Goal: Task Accomplishment & Management: Use online tool/utility

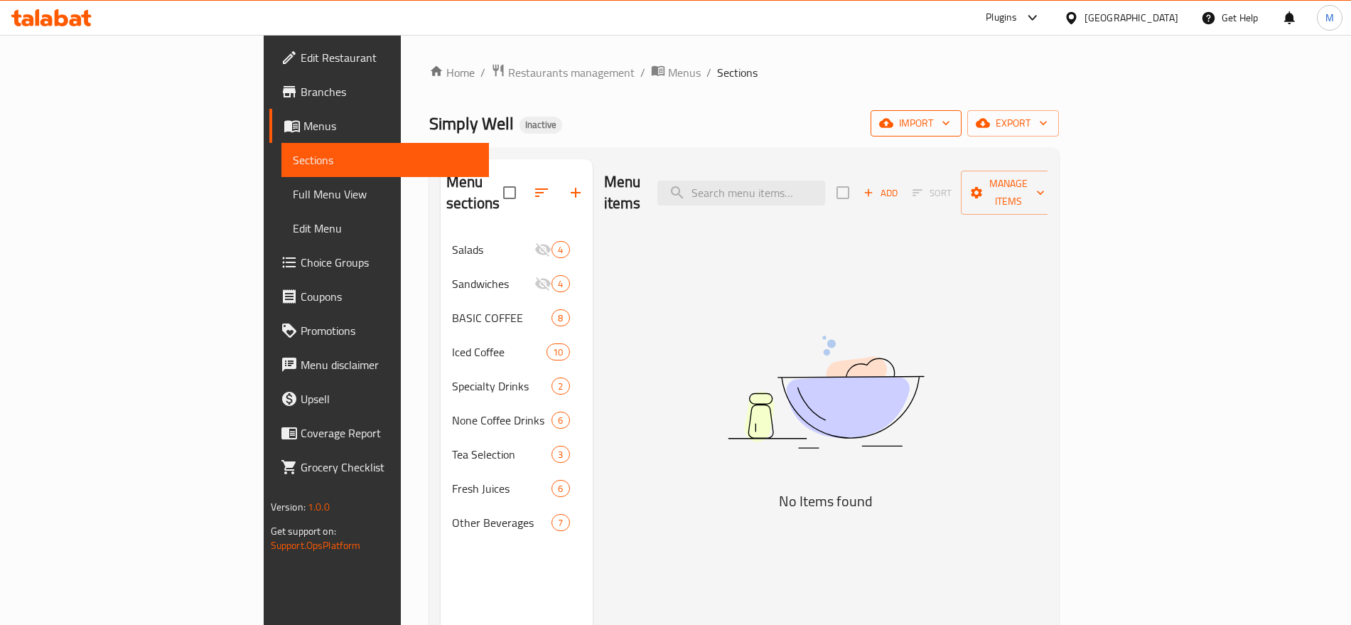
click at [953, 129] on icon "button" at bounding box center [946, 123] width 14 height 14
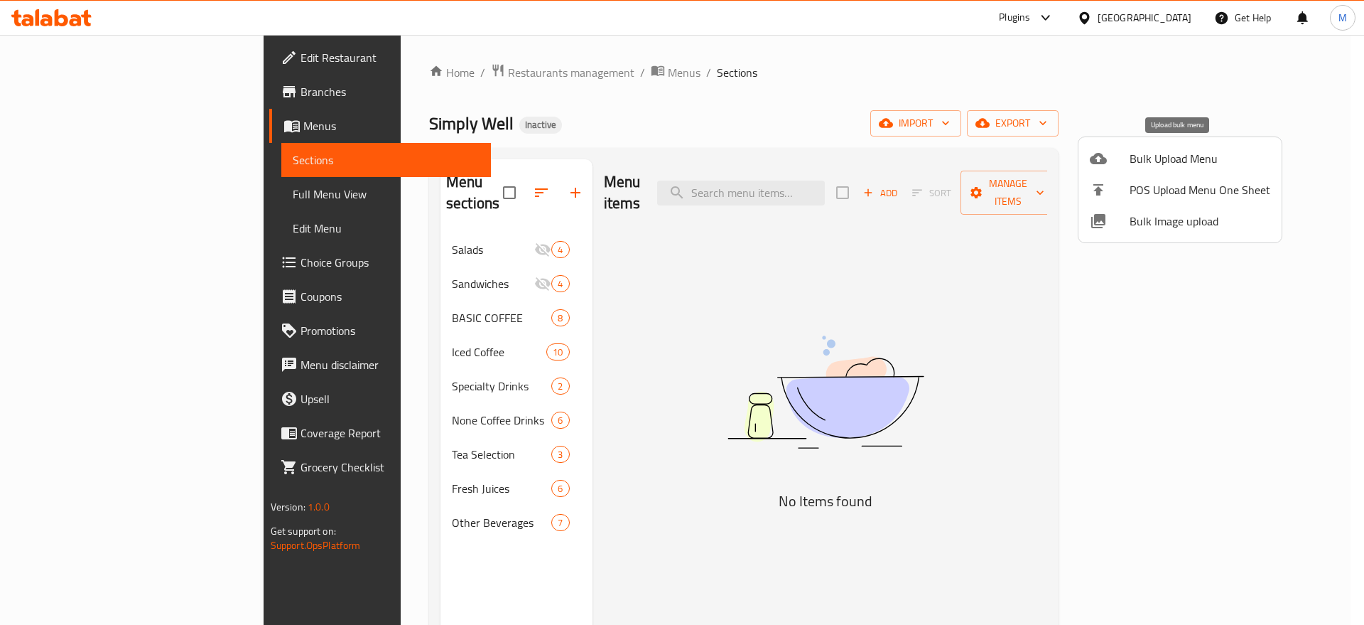
click at [1173, 153] on span "Bulk Upload Menu" at bounding box center [1200, 158] width 141 height 17
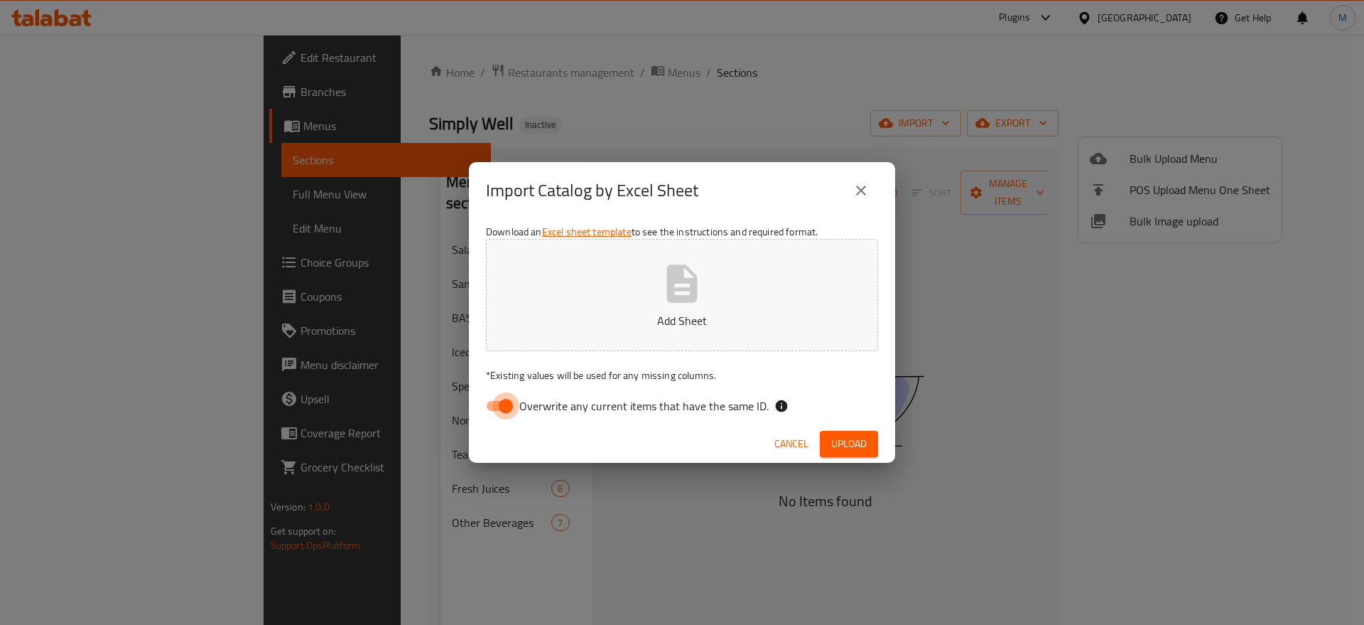
click at [501, 394] on input "Overwrite any current items that have the same ID." at bounding box center [505, 405] width 81 height 27
checkbox input "false"
click at [671, 268] on icon "button" at bounding box center [682, 283] width 31 height 38
click at [852, 436] on span "Upload" at bounding box center [849, 444] width 36 height 18
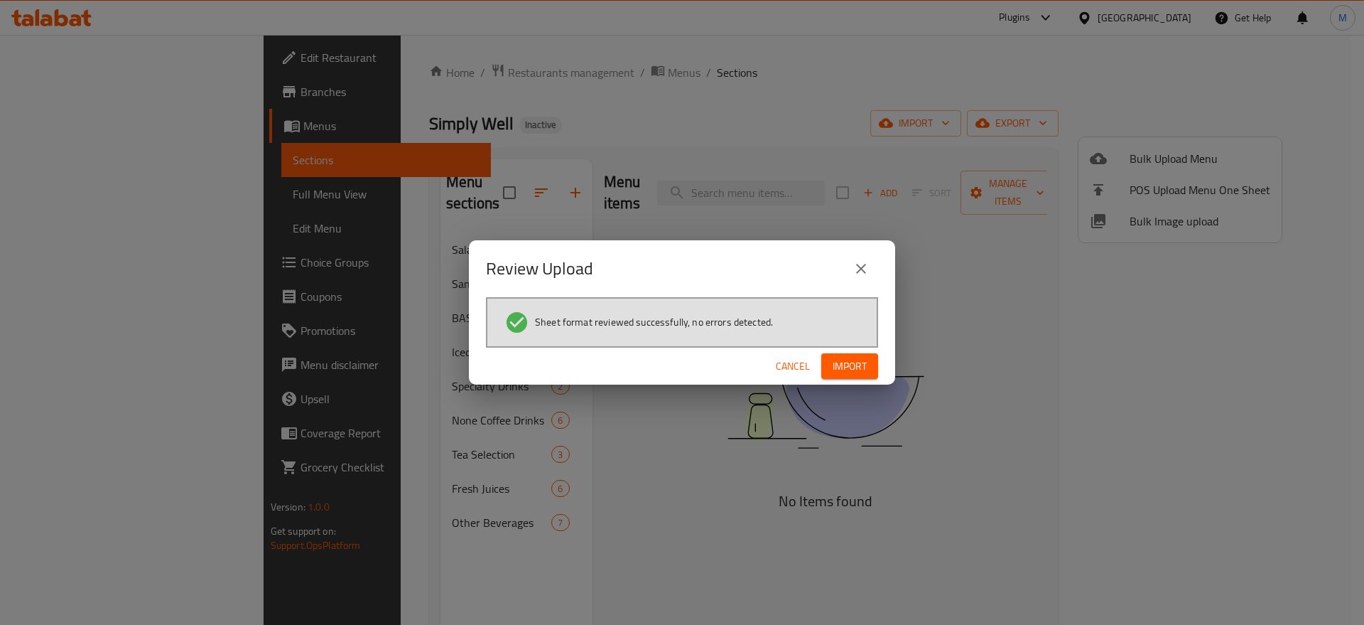
click at [859, 358] on span "Import" at bounding box center [850, 366] width 34 height 18
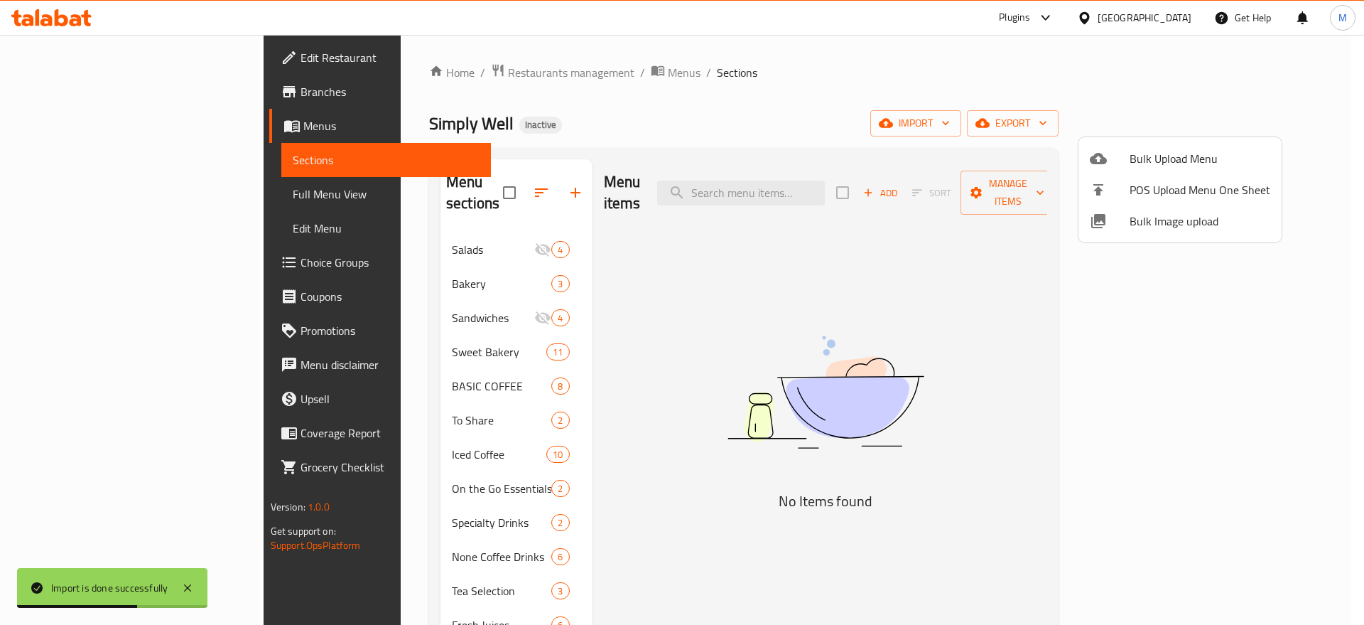
click at [739, 370] on div at bounding box center [682, 312] width 1364 height 625
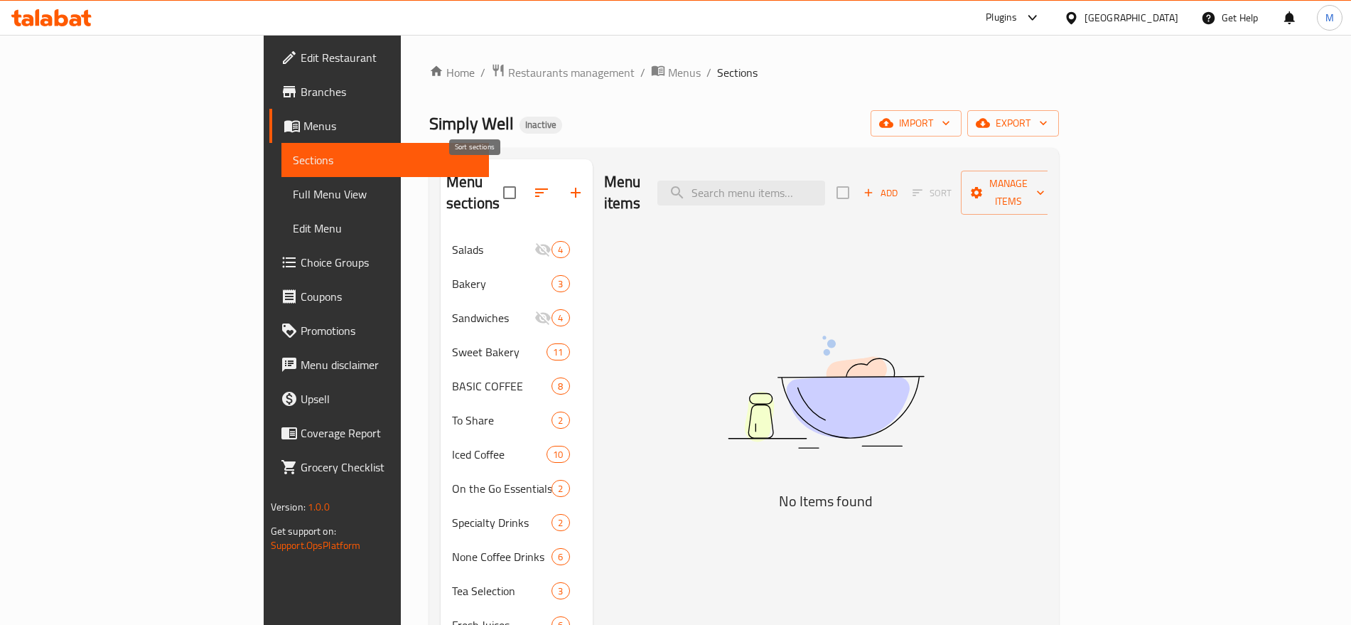
click at [533, 184] on icon "button" at bounding box center [541, 192] width 17 height 17
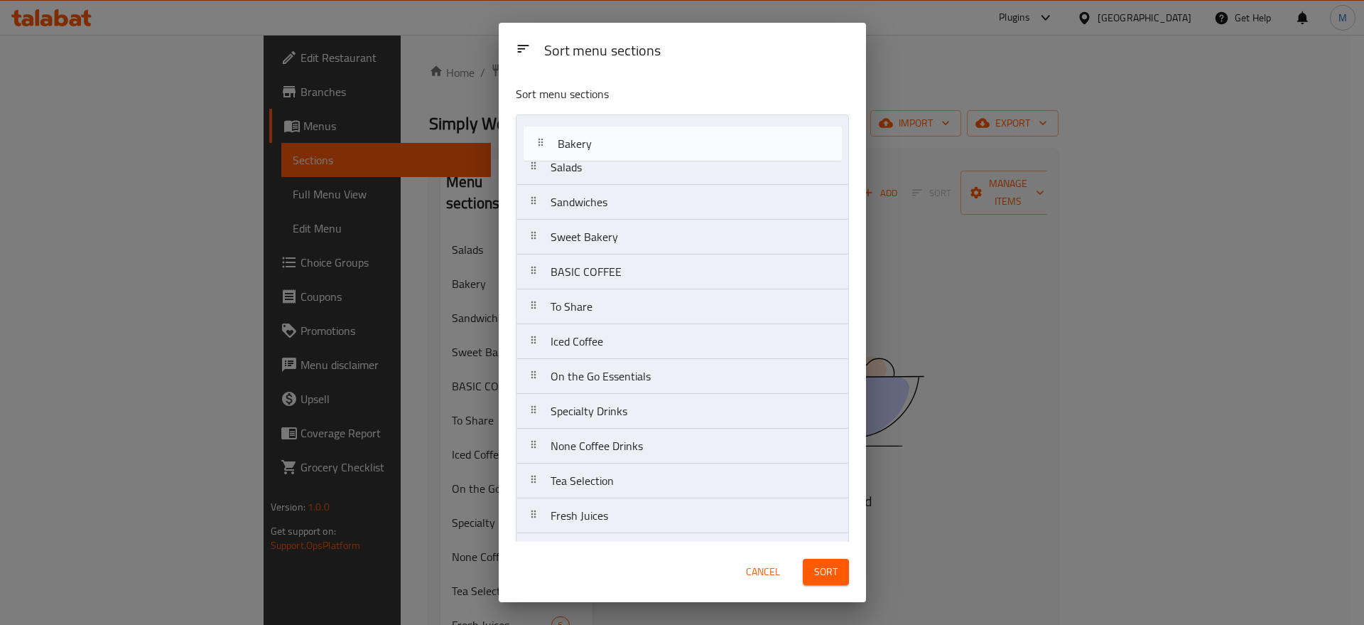
drag, startPoint x: 558, startPoint y: 166, endPoint x: 571, endPoint y: 136, distance: 33.1
click at [571, 136] on nav "Salads Bakery Sandwiches Sweet Bakery BASIC COFFEE To Share Iced Coffee On the …" at bounding box center [682, 341] width 333 height 454
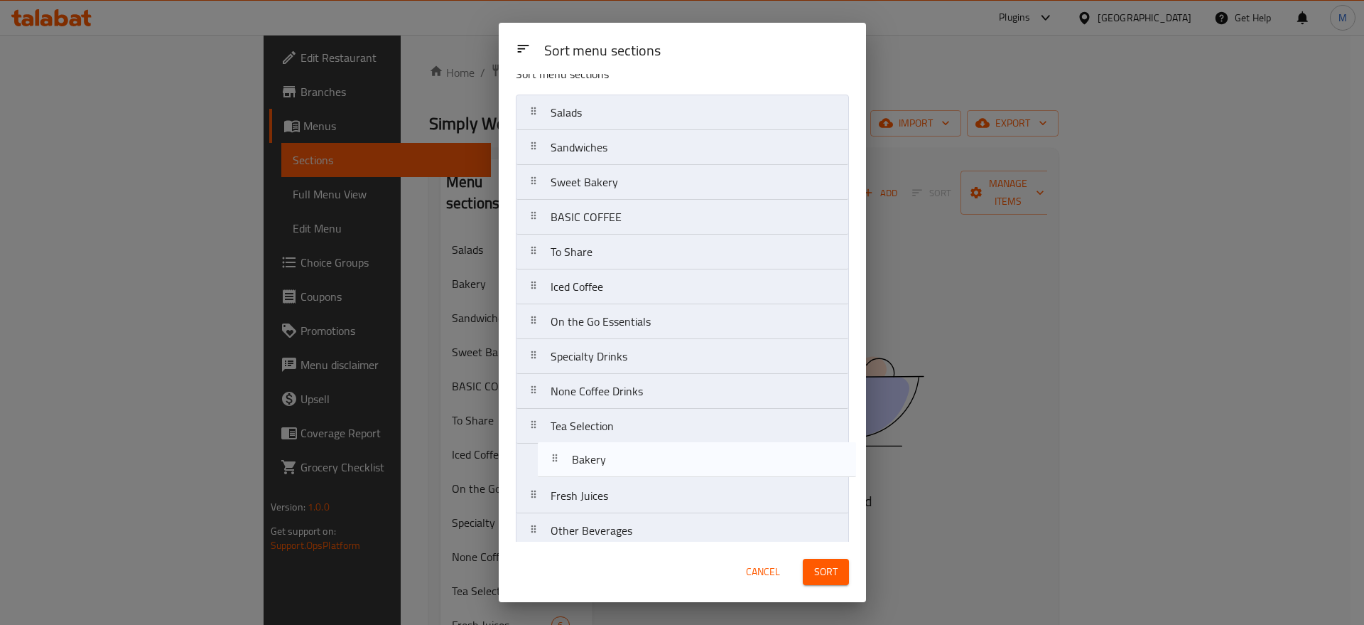
scroll to position [33, 0]
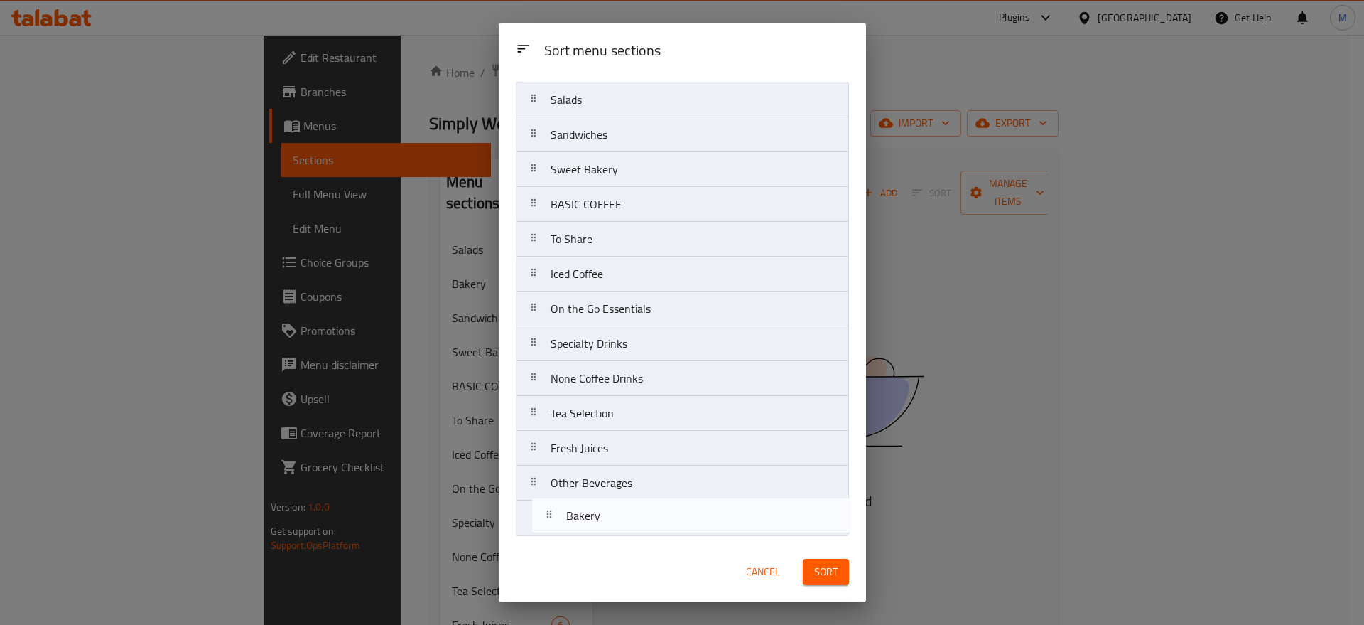
drag, startPoint x: 581, startPoint y: 132, endPoint x: 596, endPoint y: 519, distance: 386.9
click at [596, 519] on nav "Bakery Salads Sandwiches Sweet Bakery BASIC COFFEE To Share Iced Coffee On the …" at bounding box center [682, 309] width 333 height 454
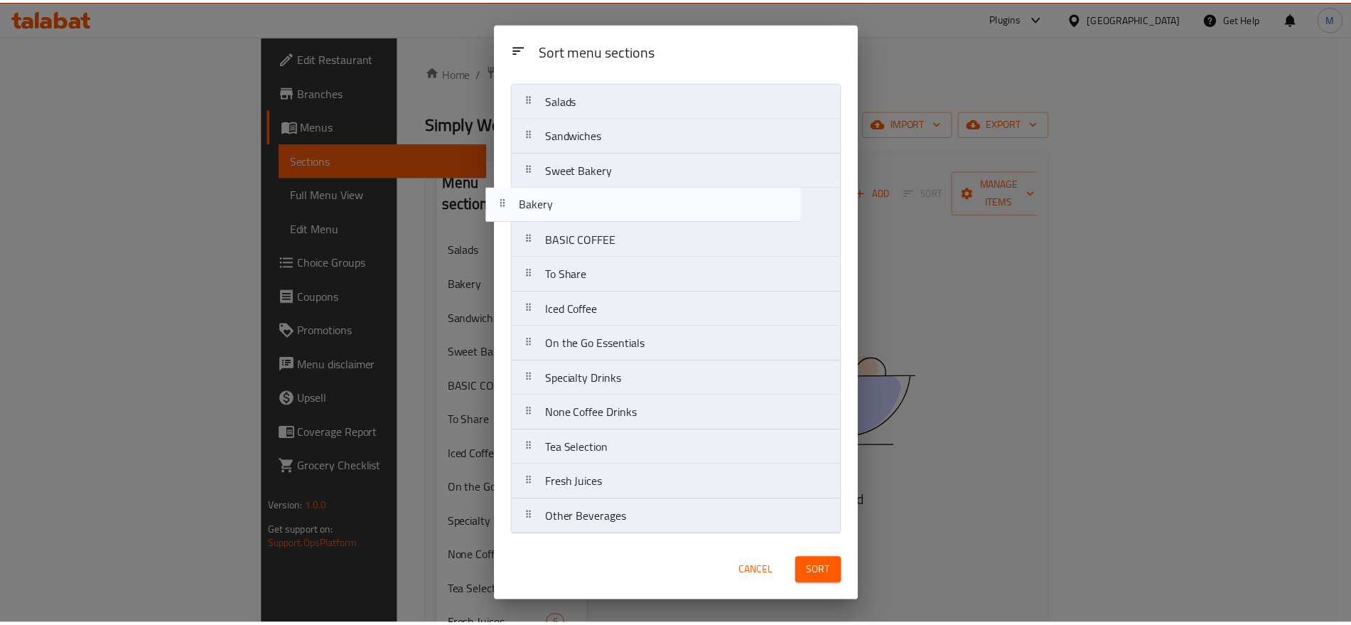
scroll to position [0, 0]
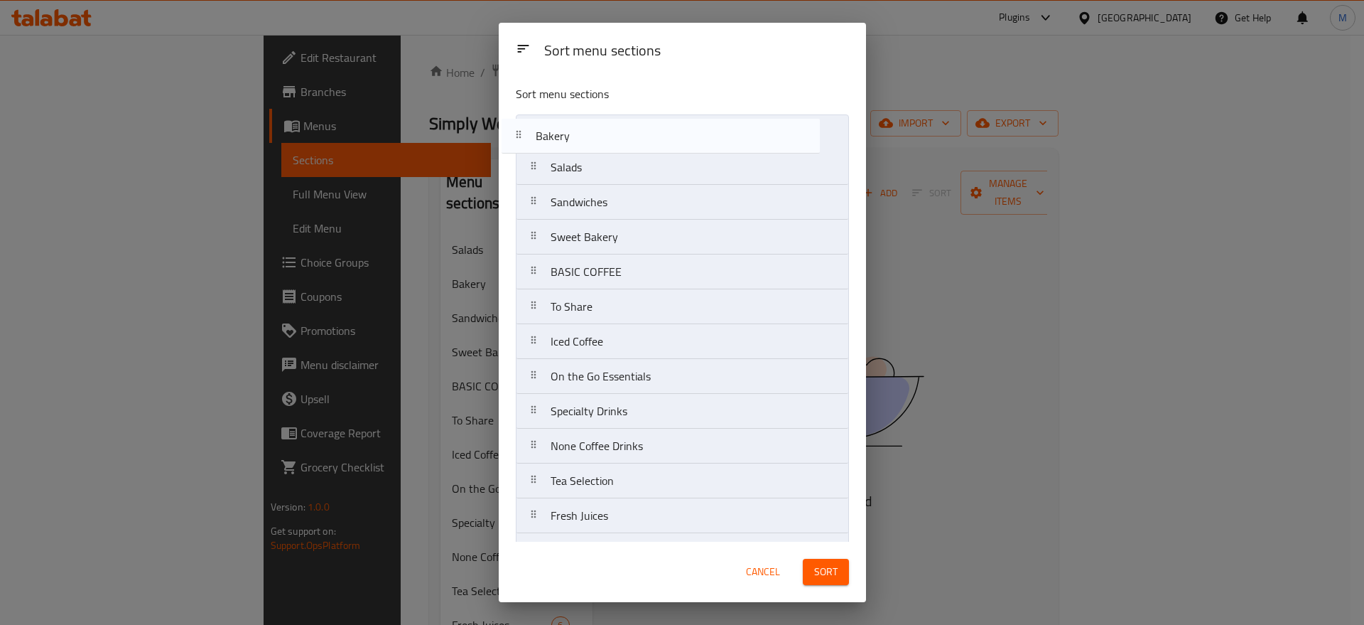
drag, startPoint x: 590, startPoint y: 521, endPoint x: 575, endPoint y: 136, distance: 384.7
click at [575, 136] on nav "Salads Sandwiches Sweet Bakery BASIC COFFEE To Share Iced Coffee On the Go Esse…" at bounding box center [682, 341] width 333 height 454
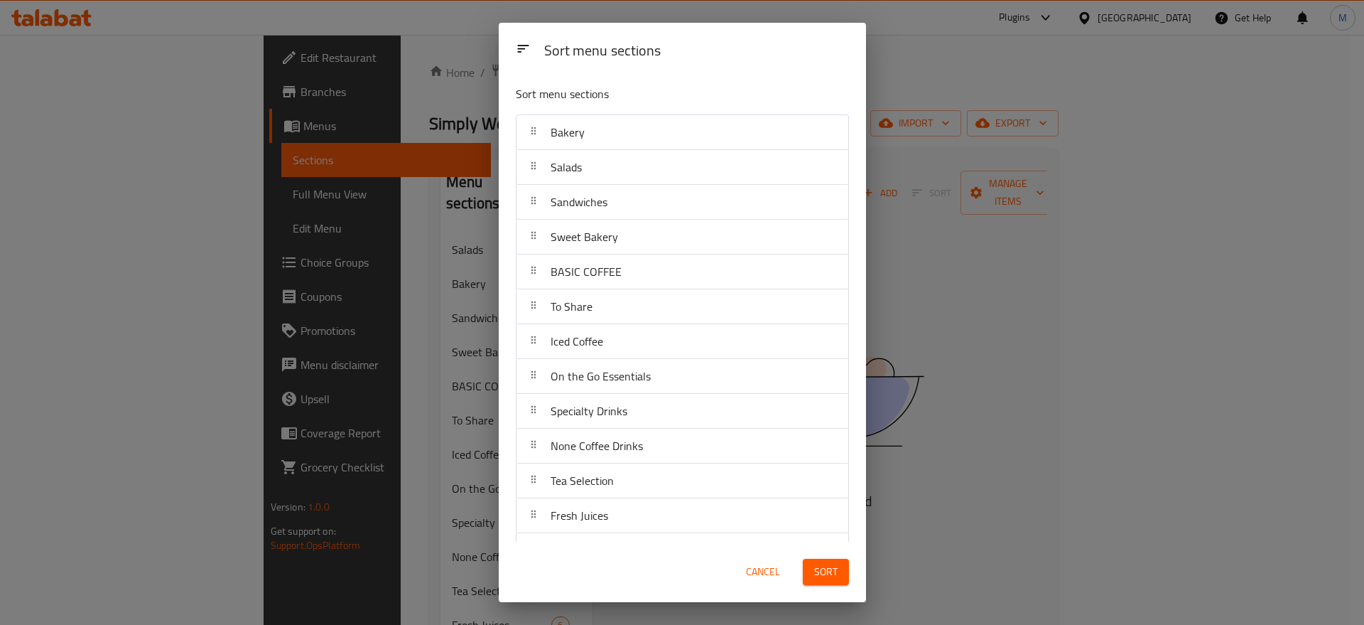
click at [764, 571] on span "Cancel" at bounding box center [763, 572] width 34 height 18
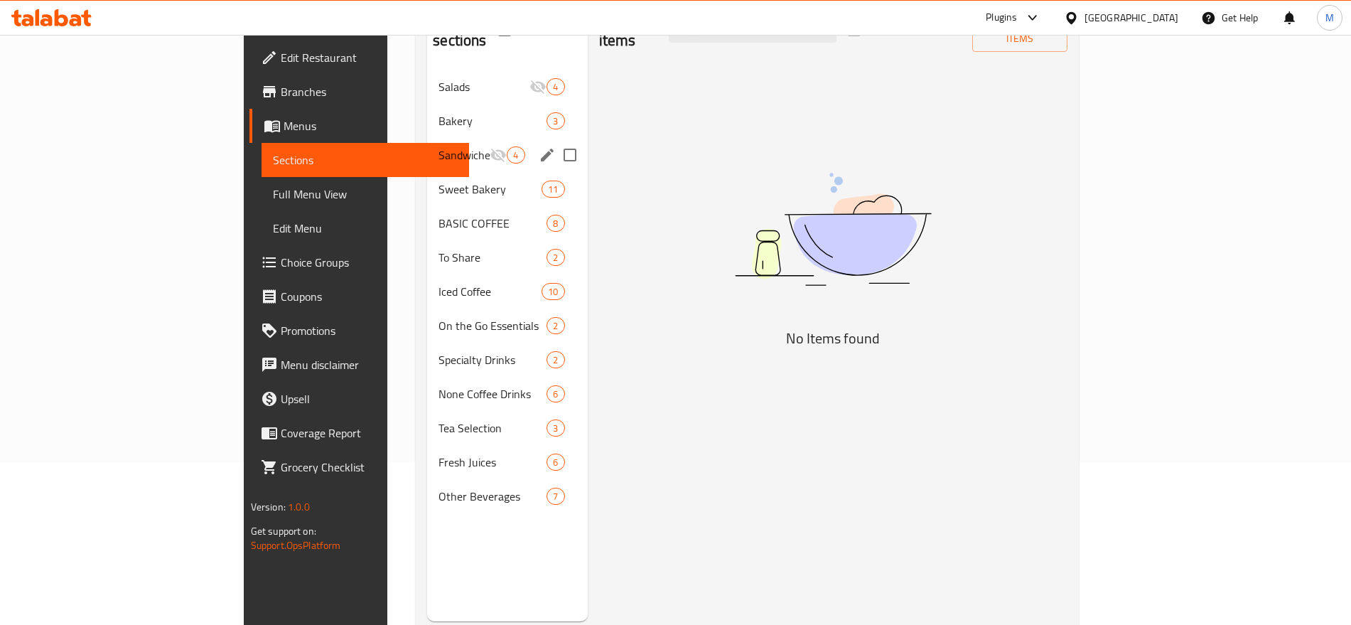
scroll to position [199, 0]
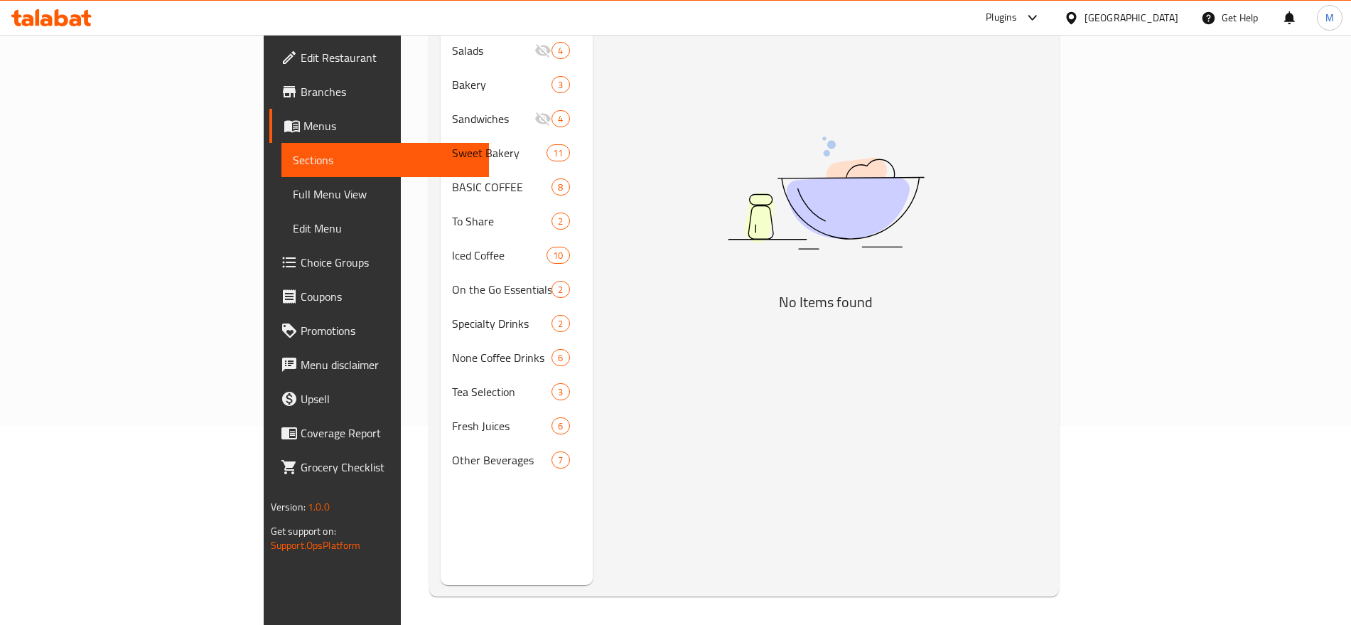
click at [293, 192] on span "Full Menu View" at bounding box center [385, 193] width 185 height 17
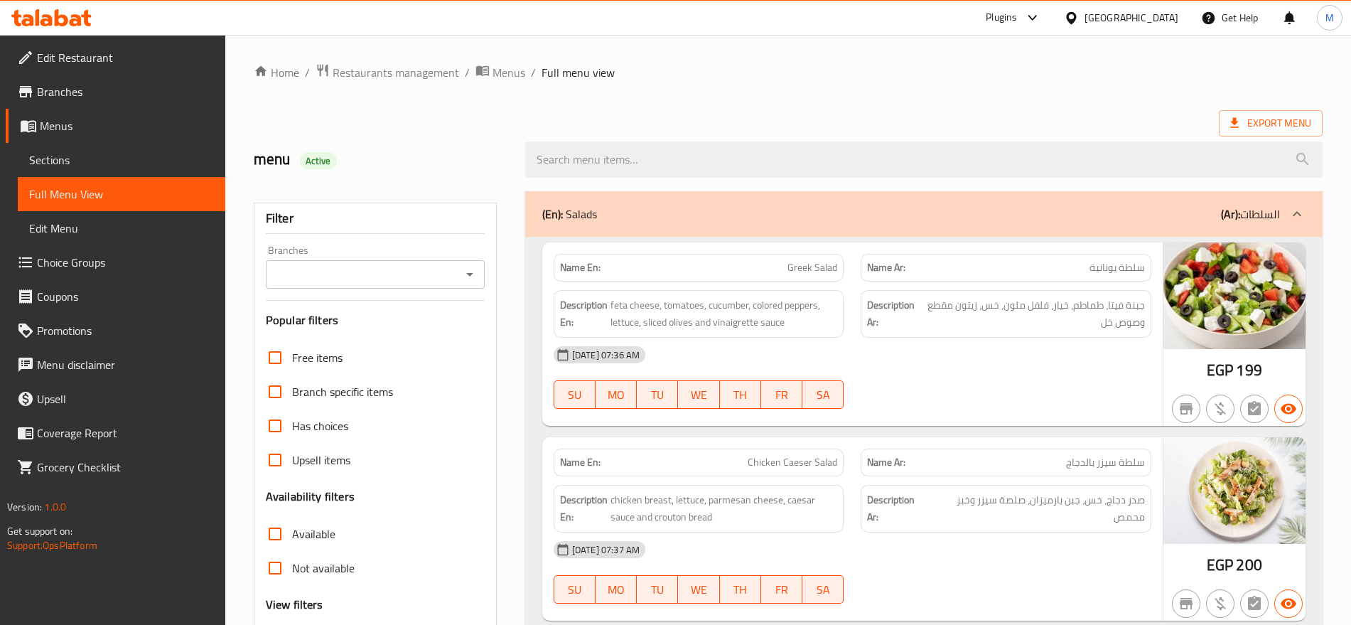
scroll to position [355, 0]
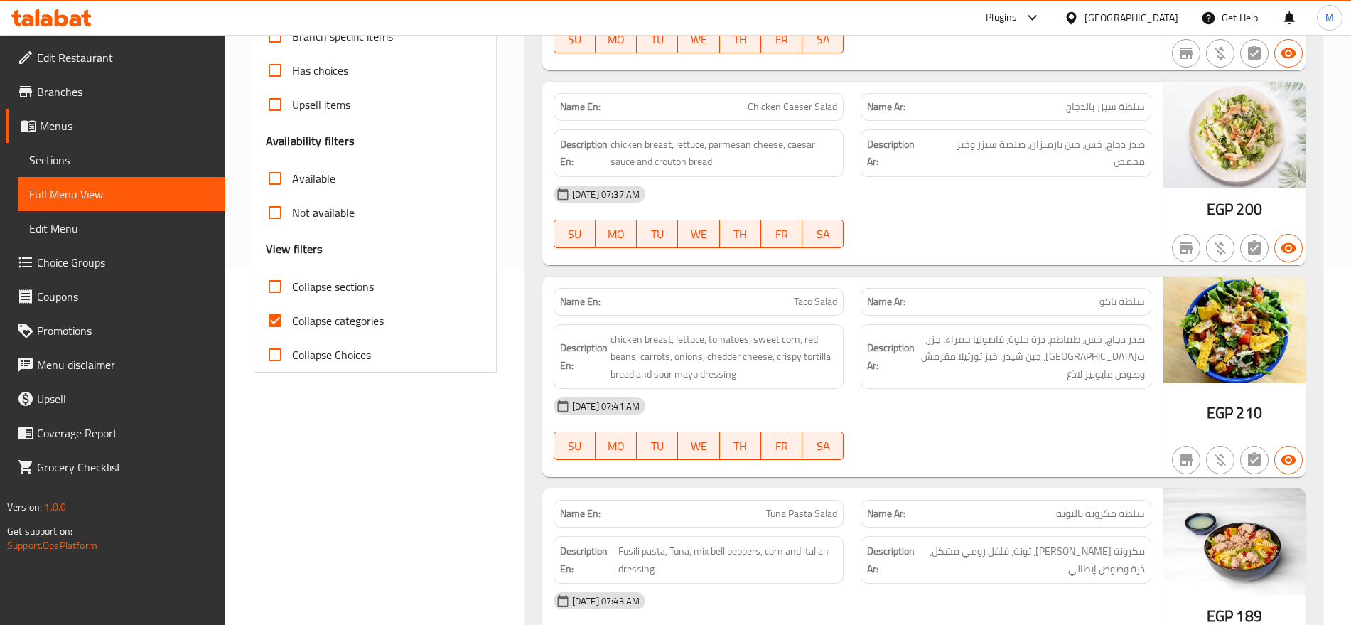
click at [291, 306] on input "Collapse categories" at bounding box center [275, 320] width 34 height 34
checkbox input "false"
click at [340, 289] on span "Collapse sections" at bounding box center [333, 286] width 82 height 17
click at [292, 289] on input "Collapse sections" at bounding box center [275, 286] width 34 height 34
checkbox input "true"
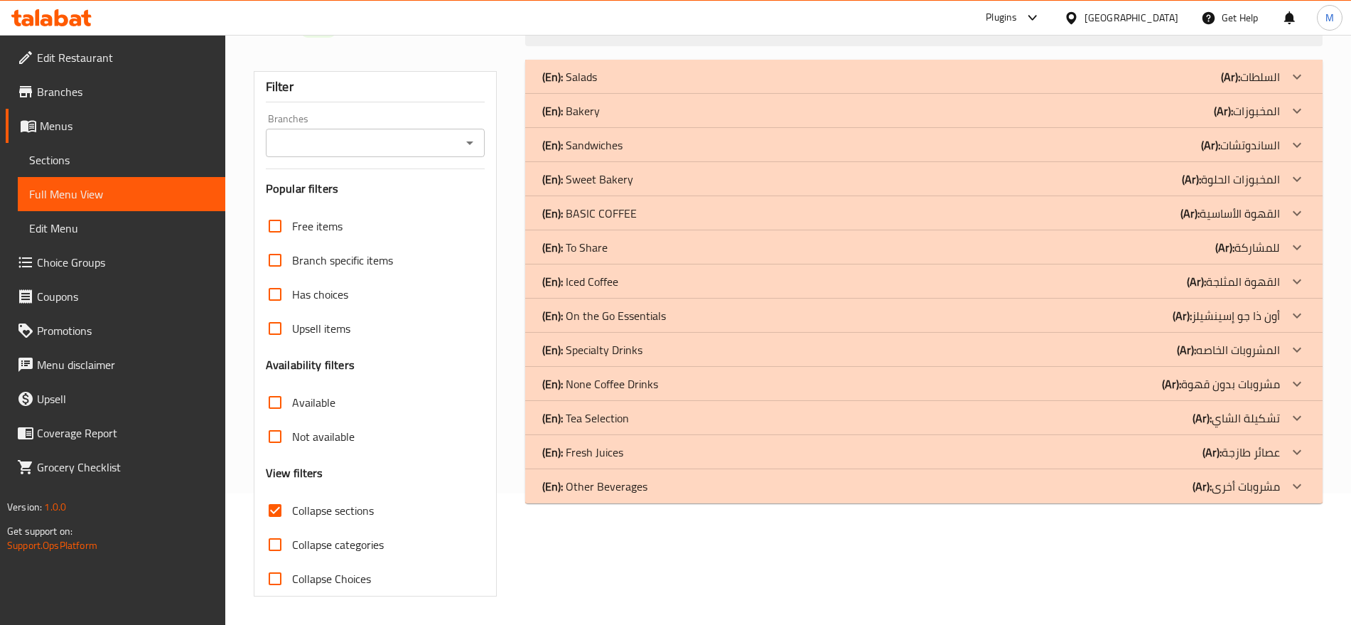
scroll to position [131, 0]
click at [719, 316] on div "(En): On the Go Essentials (Ar): أون ذا جو إسينشيلز" at bounding box center [911, 315] width 738 height 17
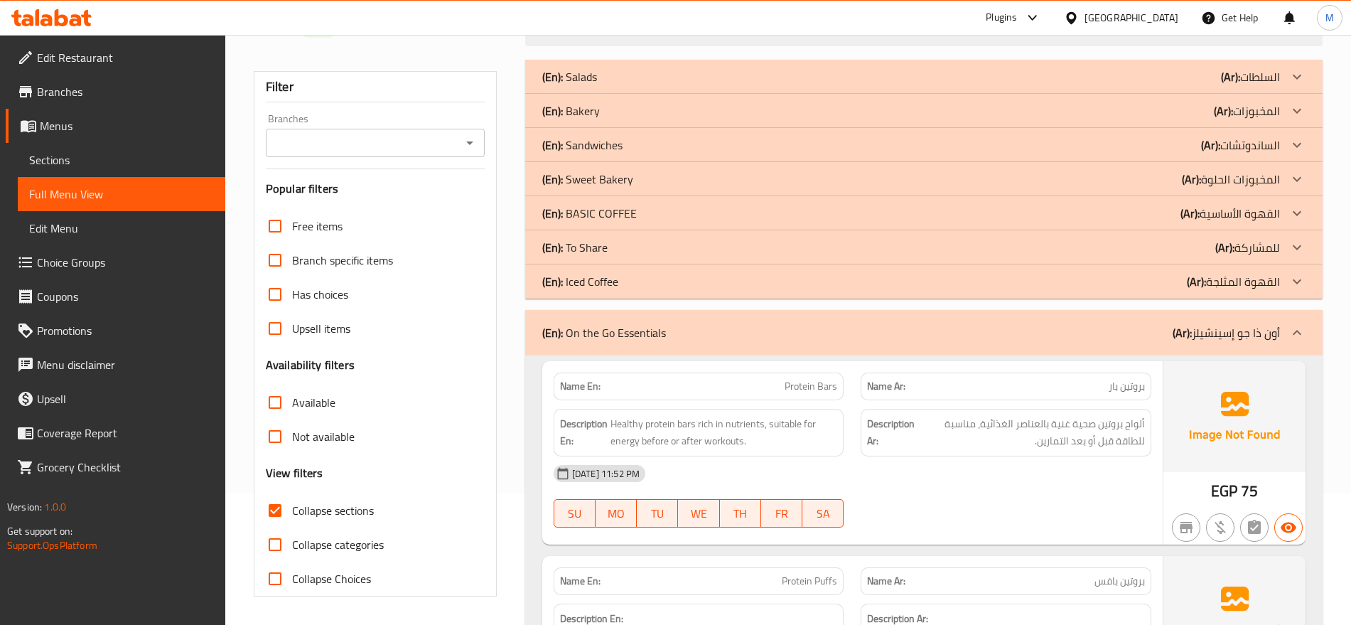
click at [704, 241] on div "(En): To Share (Ar): للمشاركة" at bounding box center [911, 247] width 738 height 17
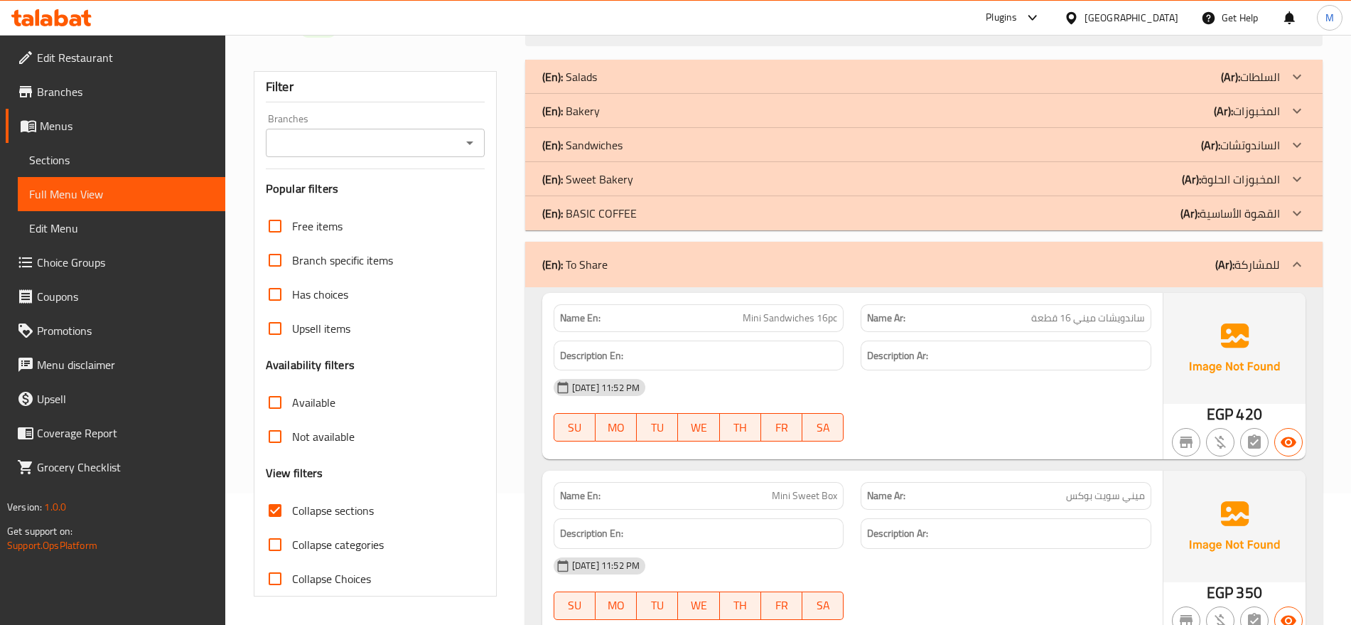
click at [679, 176] on div "(En): Sweet Bakery (Ar): المخبوزات الحلوة" at bounding box center [911, 179] width 738 height 17
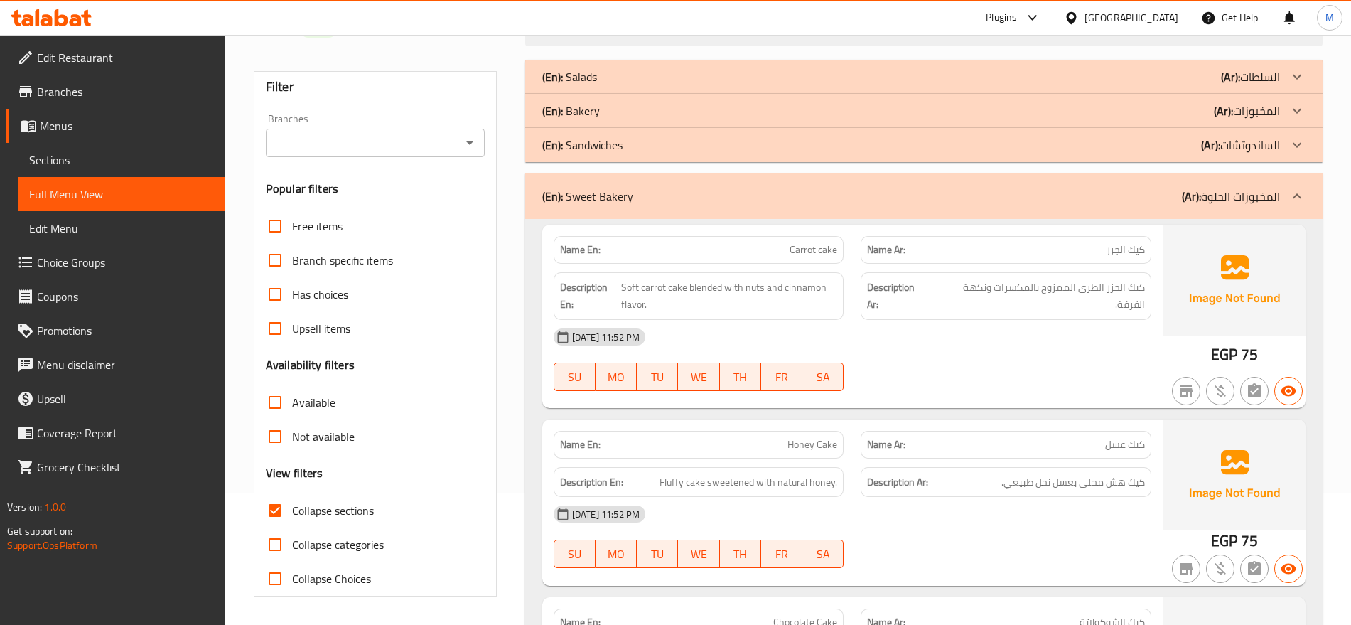
click at [668, 112] on div "(En): Bakery (Ar): المخبوزات" at bounding box center [911, 110] width 738 height 17
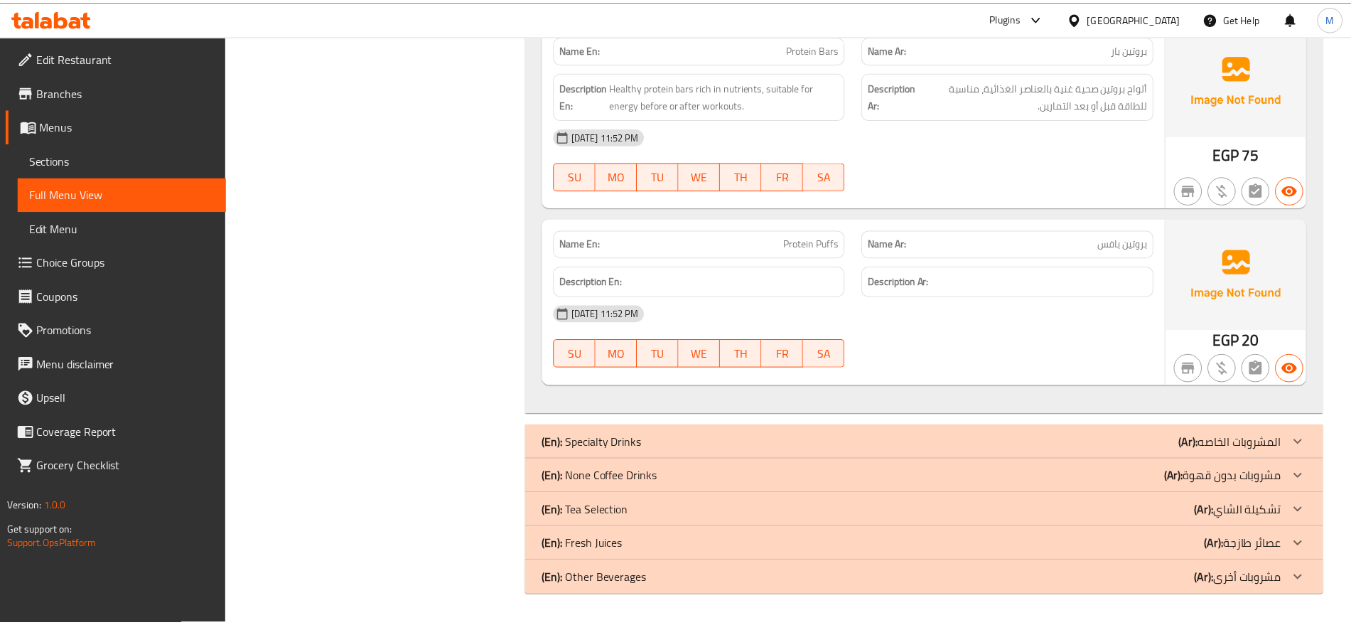
scroll to position [0, 0]
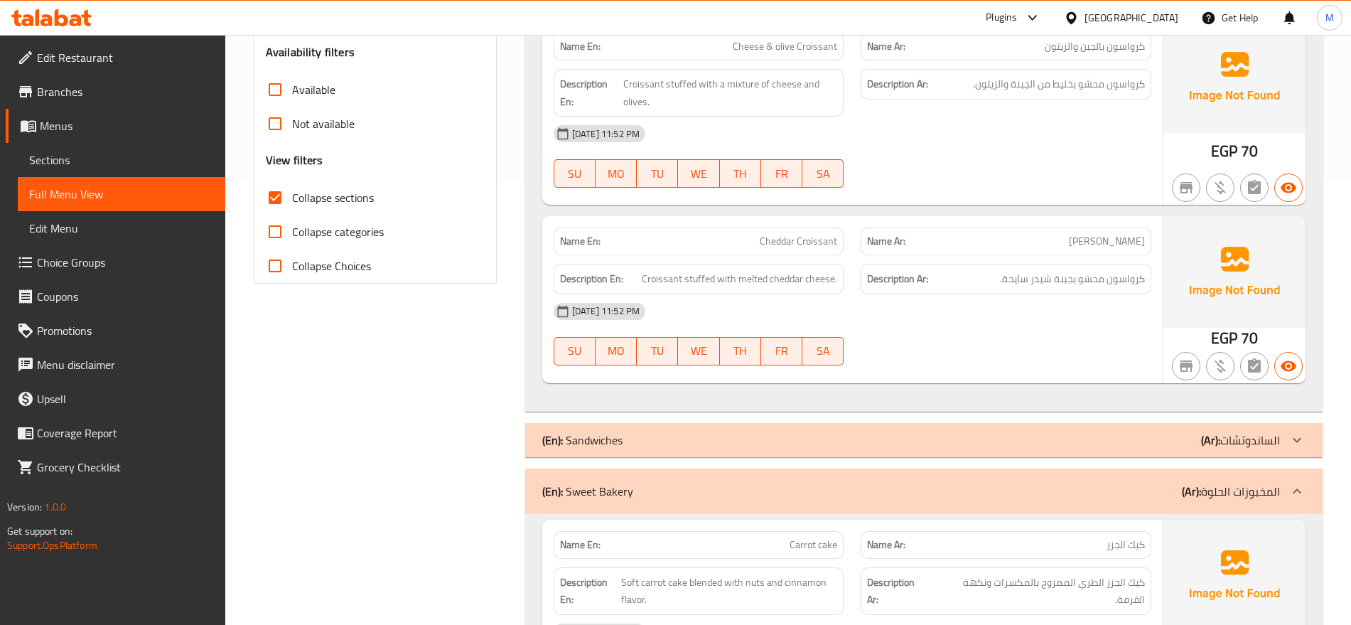
click at [74, 162] on span "Sections" at bounding box center [121, 159] width 185 height 17
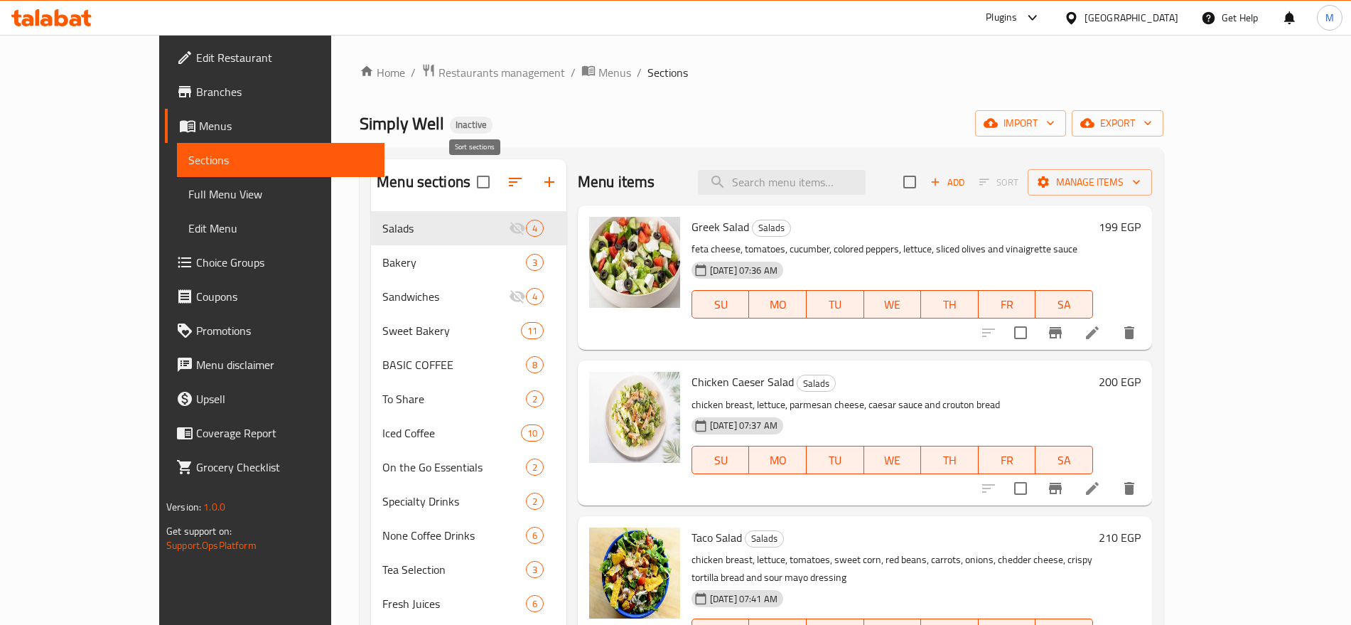
click at [498, 184] on button "button" at bounding box center [515, 182] width 34 height 34
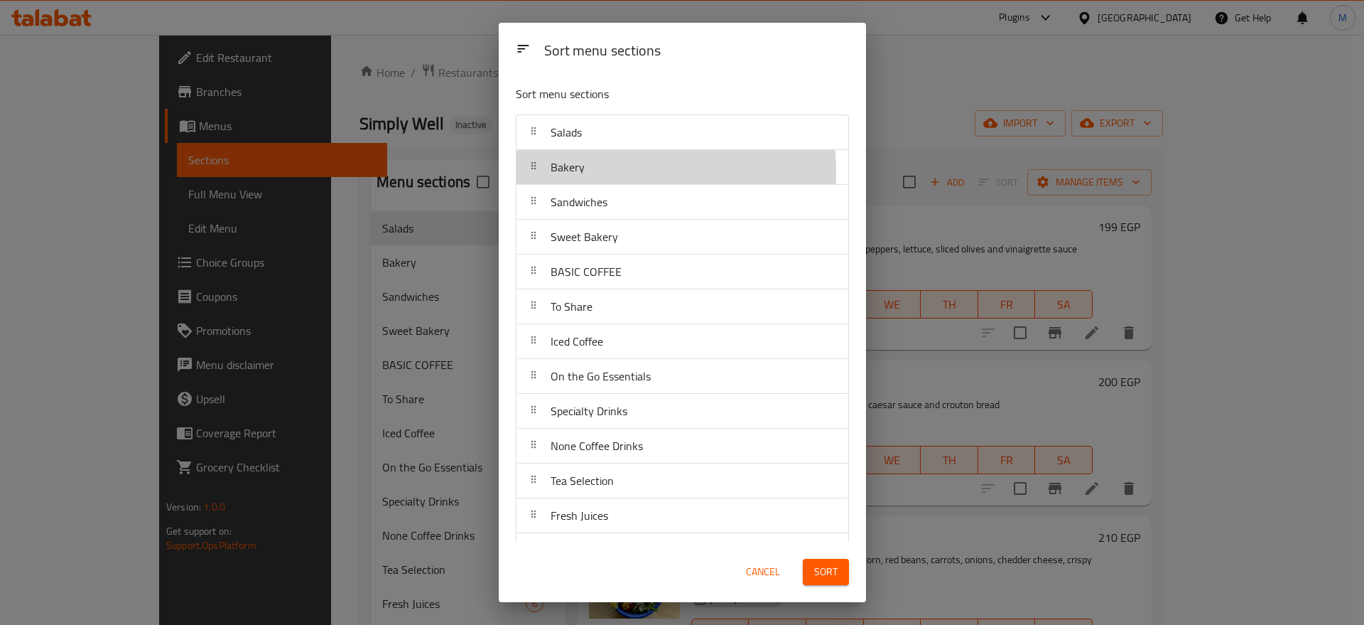
click at [559, 172] on span "Bakery" at bounding box center [568, 166] width 34 height 21
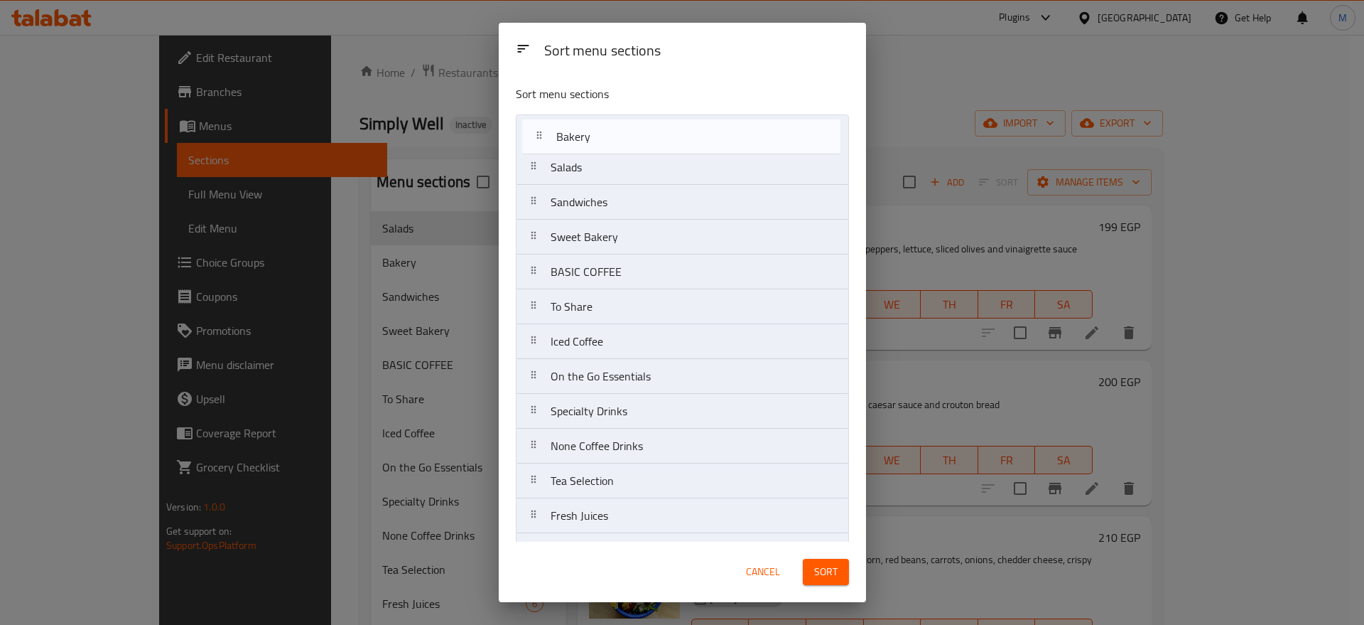
drag, startPoint x: 563, startPoint y: 173, endPoint x: 570, endPoint y: 139, distance: 34.8
click at [570, 139] on nav "Salads Bakery Sandwiches Sweet Bakery BASIC COFFEE To Share Iced Coffee On the …" at bounding box center [682, 341] width 333 height 454
click at [573, 171] on nav "Bakery Salads Sandwiches Sweet Bakery BASIC COFFEE To Share Iced Coffee On the …" at bounding box center [682, 341] width 333 height 454
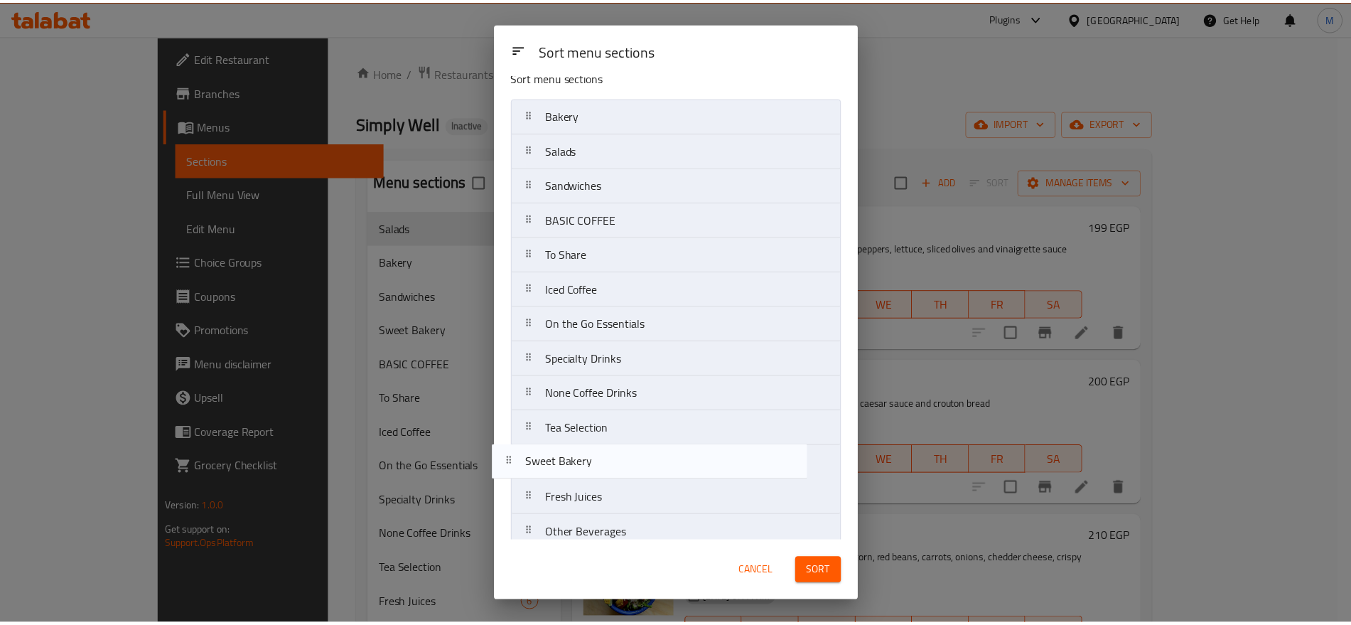
scroll to position [33, 0]
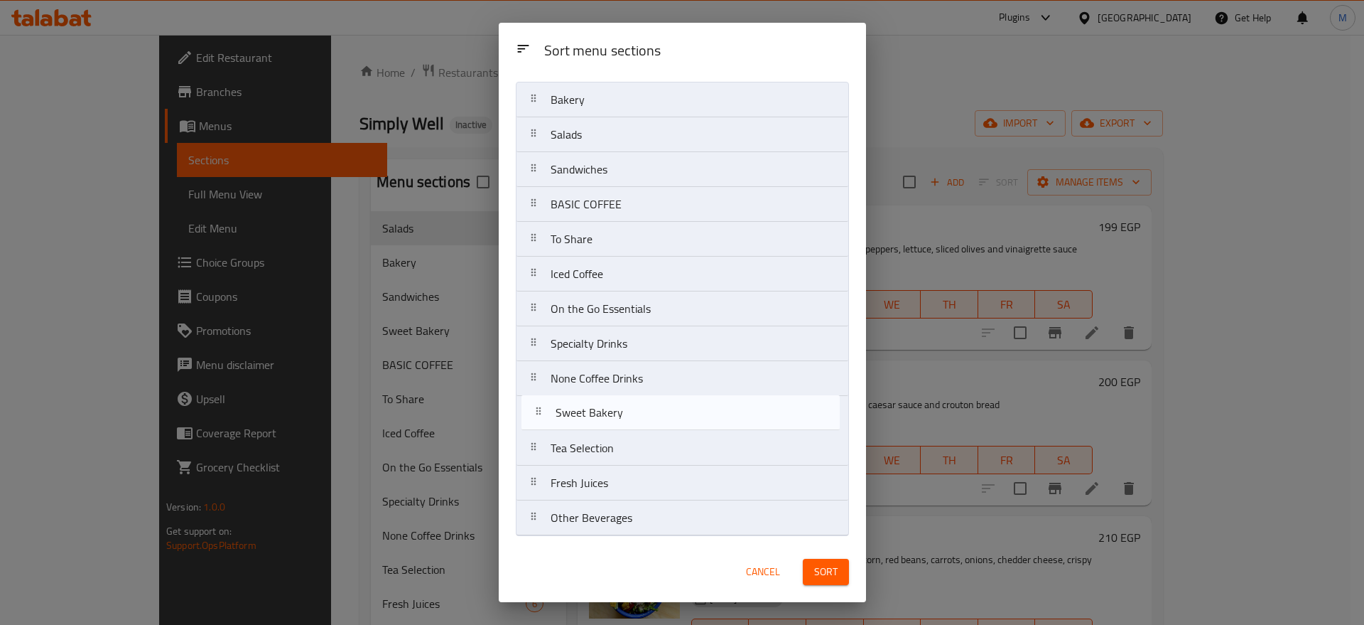
drag, startPoint x: 598, startPoint y: 240, endPoint x: 603, endPoint y: 421, distance: 181.3
click at [603, 421] on nav "Bakery Salads Sandwiches Sweet Bakery BASIC COFFEE To Share Iced Coffee On the …" at bounding box center [682, 309] width 333 height 454
drag, startPoint x: 598, startPoint y: 316, endPoint x: 598, endPoint y: 398, distance: 81.7
click at [598, 398] on nav "Bakery Salads Sandwiches BASIC COFFEE To Share Iced Coffee On the Go Essentials…" at bounding box center [682, 309] width 333 height 454
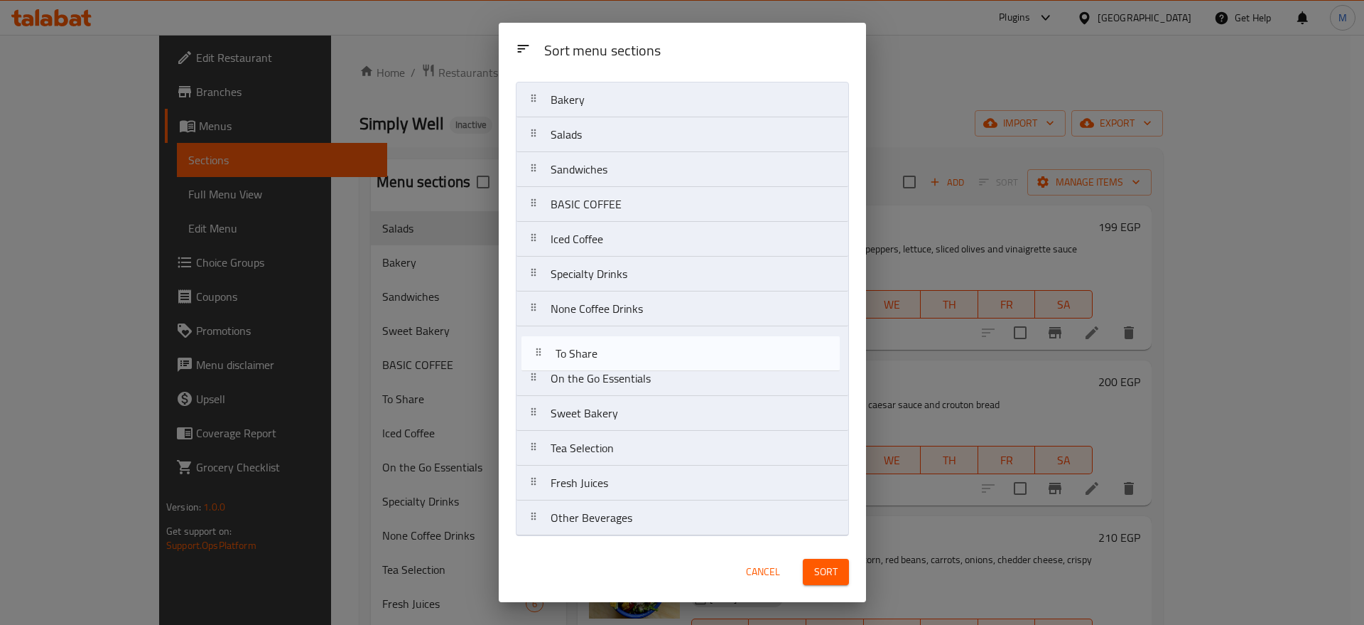
drag, startPoint x: 607, startPoint y: 248, endPoint x: 612, endPoint y: 369, distance: 120.9
click at [612, 369] on nav "Bakery Salads Sandwiches BASIC COFFEE To Share Iced Coffee Specialty Drinks Non…" at bounding box center [682, 309] width 333 height 454
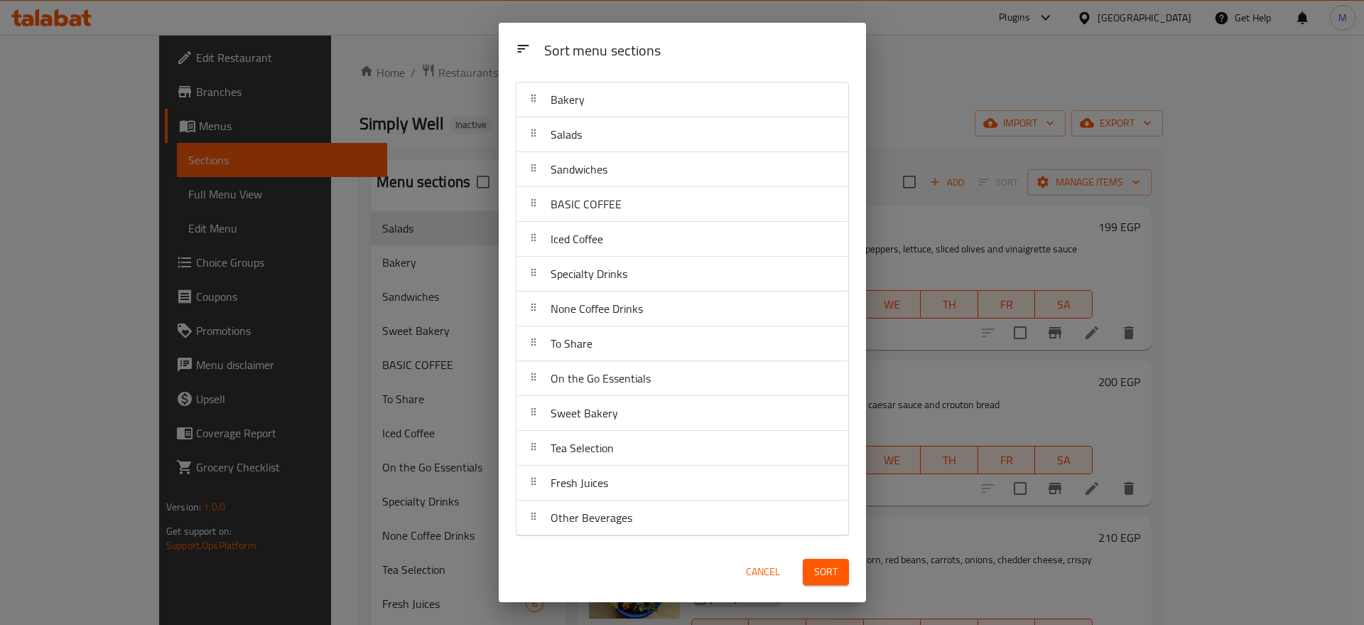
click at [819, 575] on span "Sort" at bounding box center [825, 572] width 23 height 18
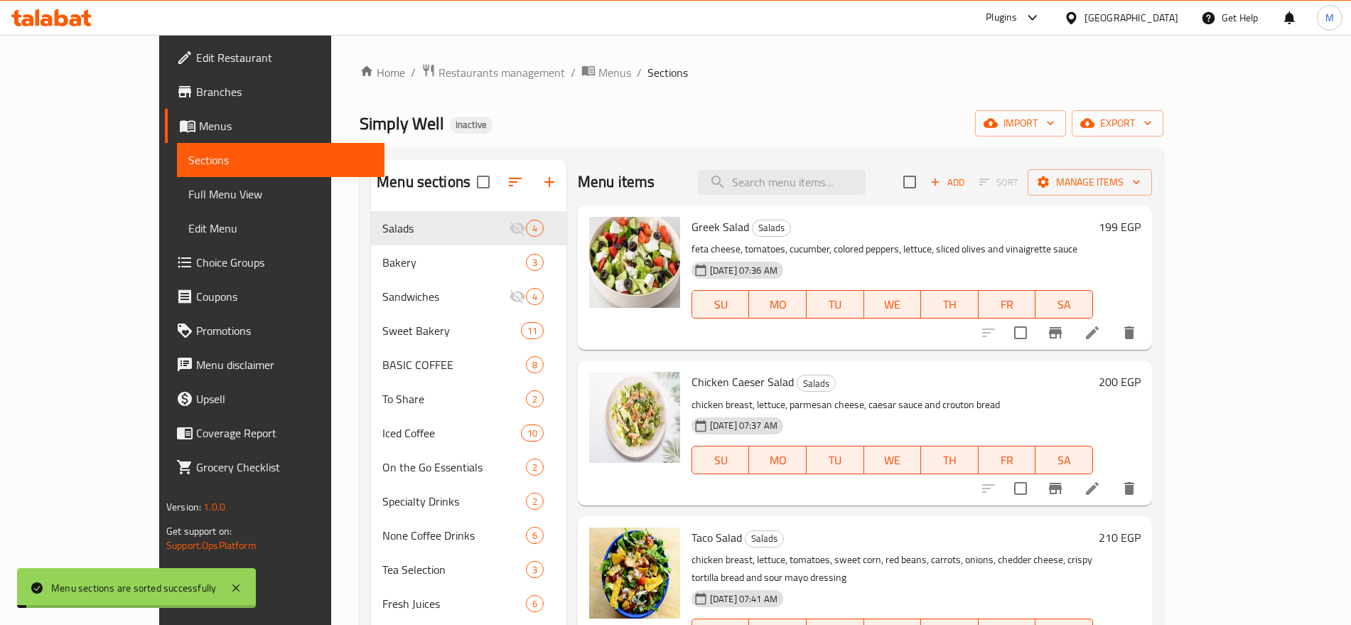
click at [177, 203] on link "Full Menu View" at bounding box center [280, 194] width 207 height 34
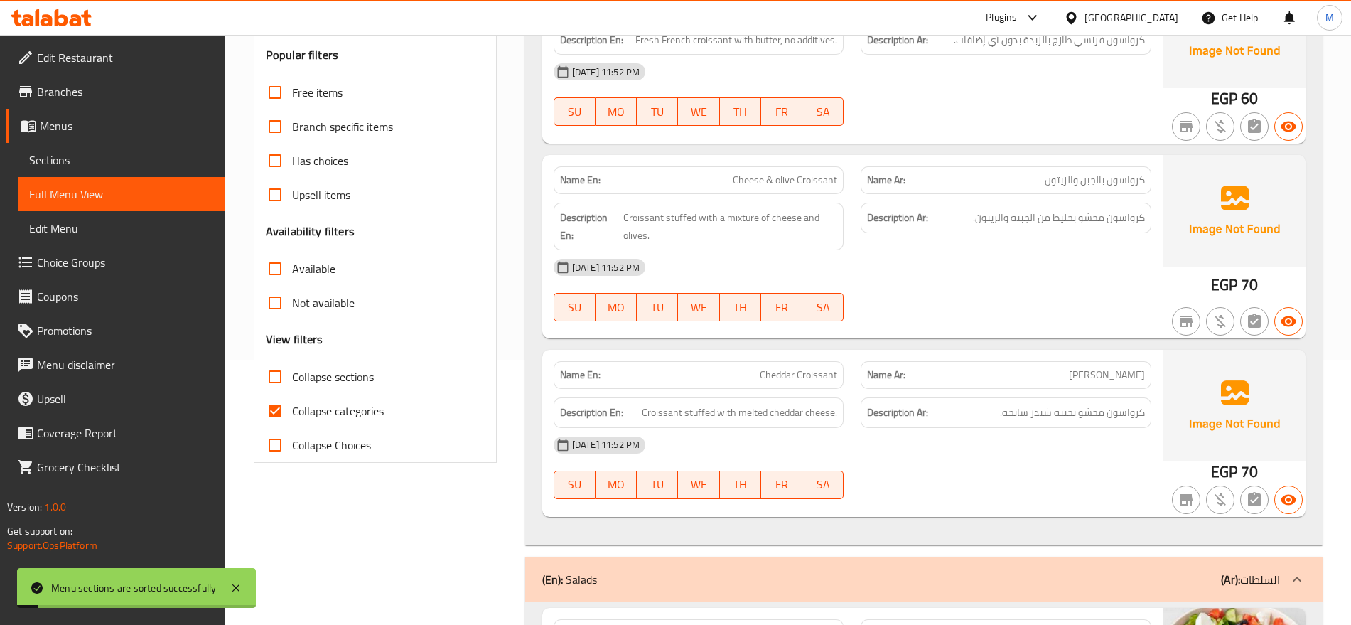
scroll to position [266, 0]
click at [323, 377] on span "Collapse sections" at bounding box center [333, 375] width 82 height 17
click at [292, 377] on input "Collapse sections" at bounding box center [275, 375] width 34 height 34
checkbox input "true"
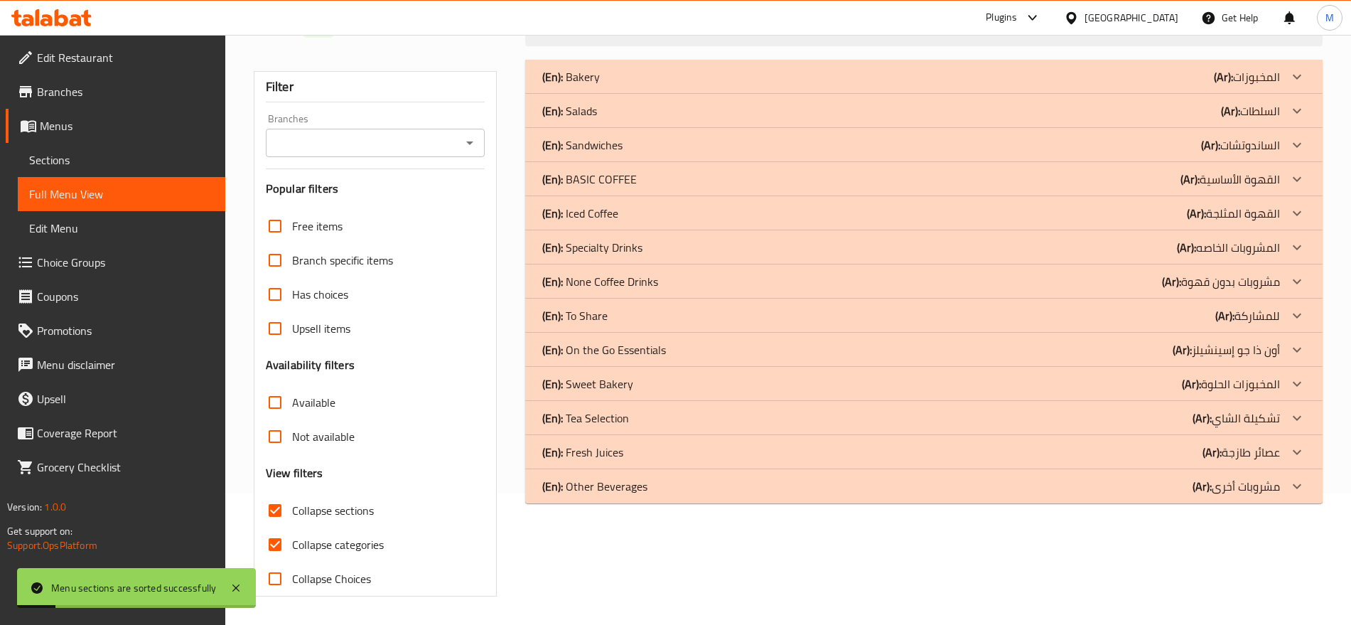
click at [308, 536] on span "Collapse categories" at bounding box center [338, 544] width 92 height 17
click at [292, 527] on input "Collapse categories" at bounding box center [275, 544] width 34 height 34
checkbox input "false"
click at [679, 389] on div "(En): Sweet Bakery (Ar): المخبوزات الحلوة" at bounding box center [911, 383] width 738 height 17
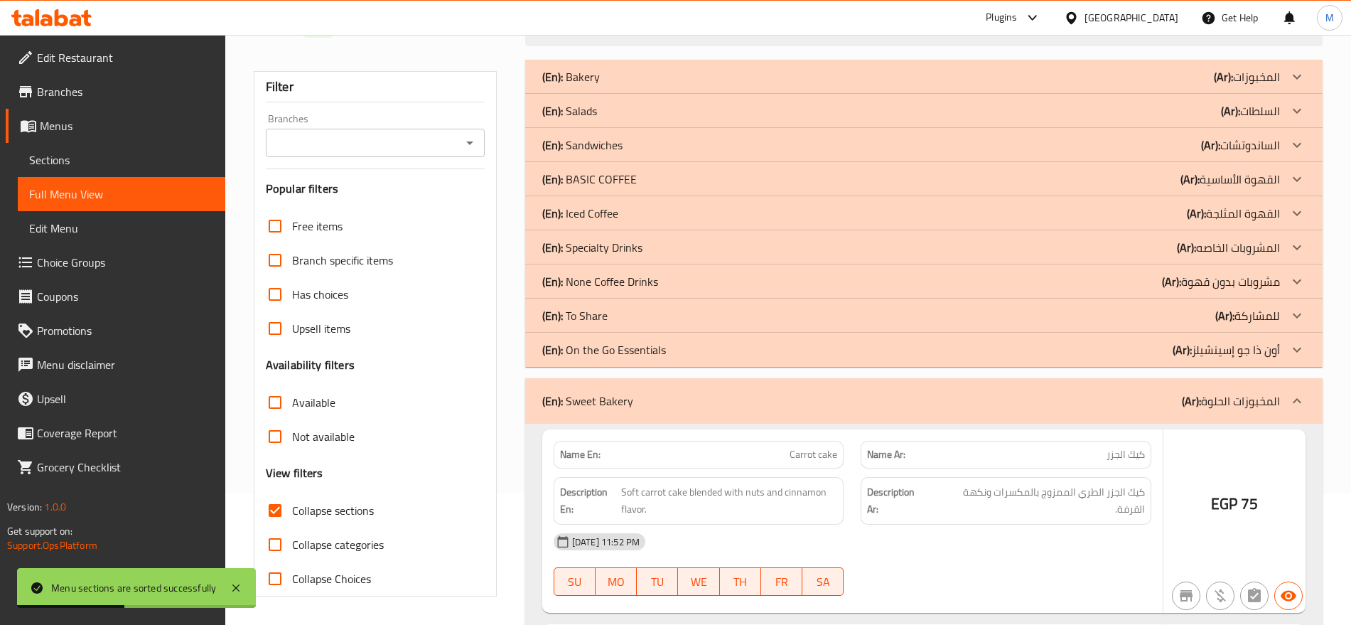
click at [689, 348] on div "(En): On the Go Essentials (Ar): أون ذا جو إسينشيلز" at bounding box center [911, 349] width 738 height 17
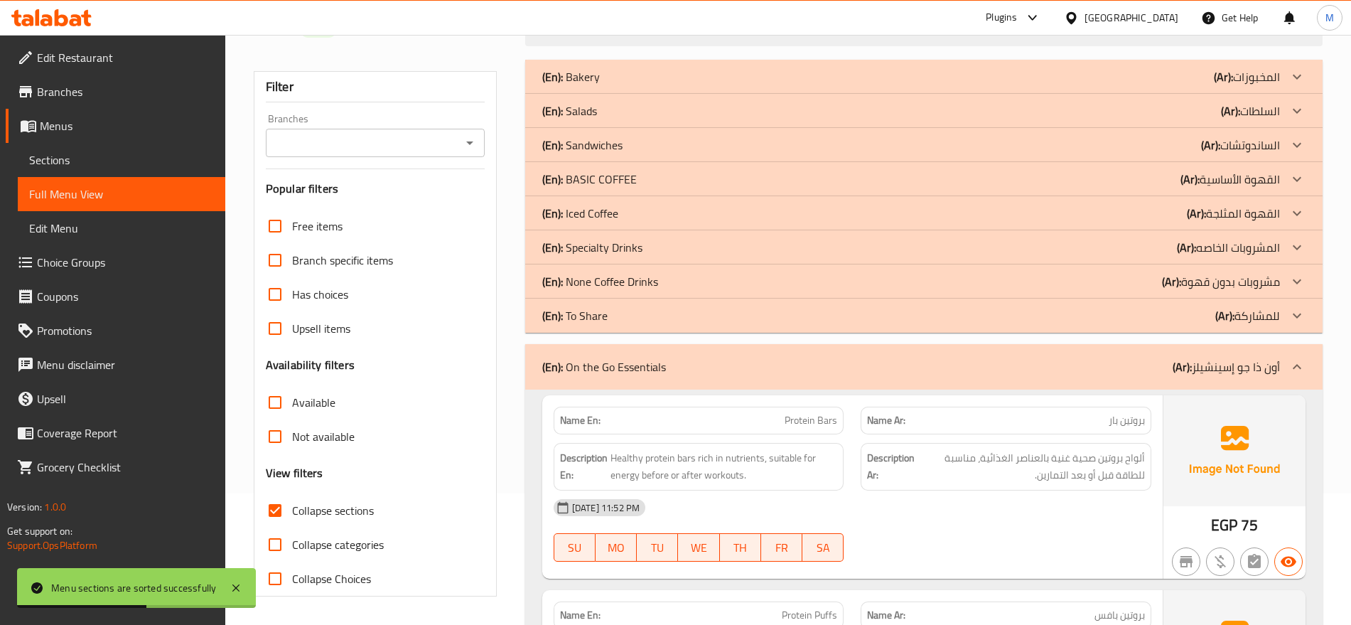
click at [696, 309] on div "(En): To Share (Ar): للمشاركة" at bounding box center [911, 315] width 738 height 17
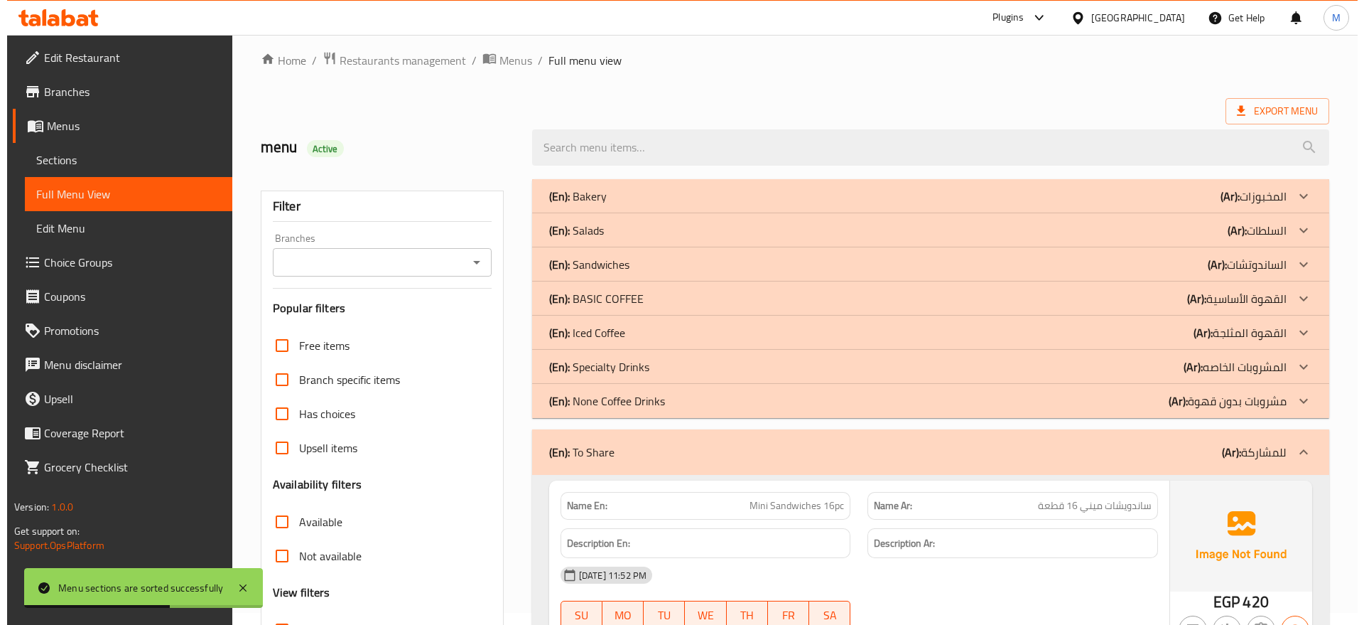
scroll to position [0, 0]
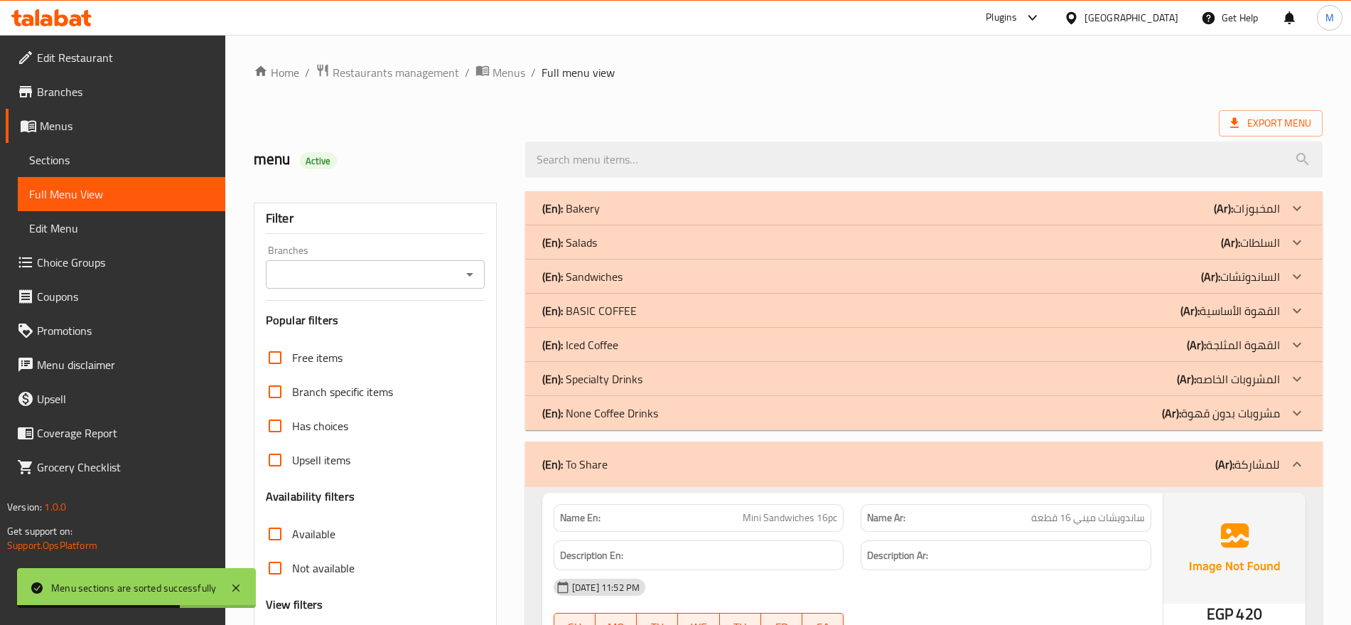
click at [726, 208] on div "(En): Bakery (Ar): المخبوزات" at bounding box center [911, 208] width 738 height 17
